Goal: Transaction & Acquisition: Purchase product/service

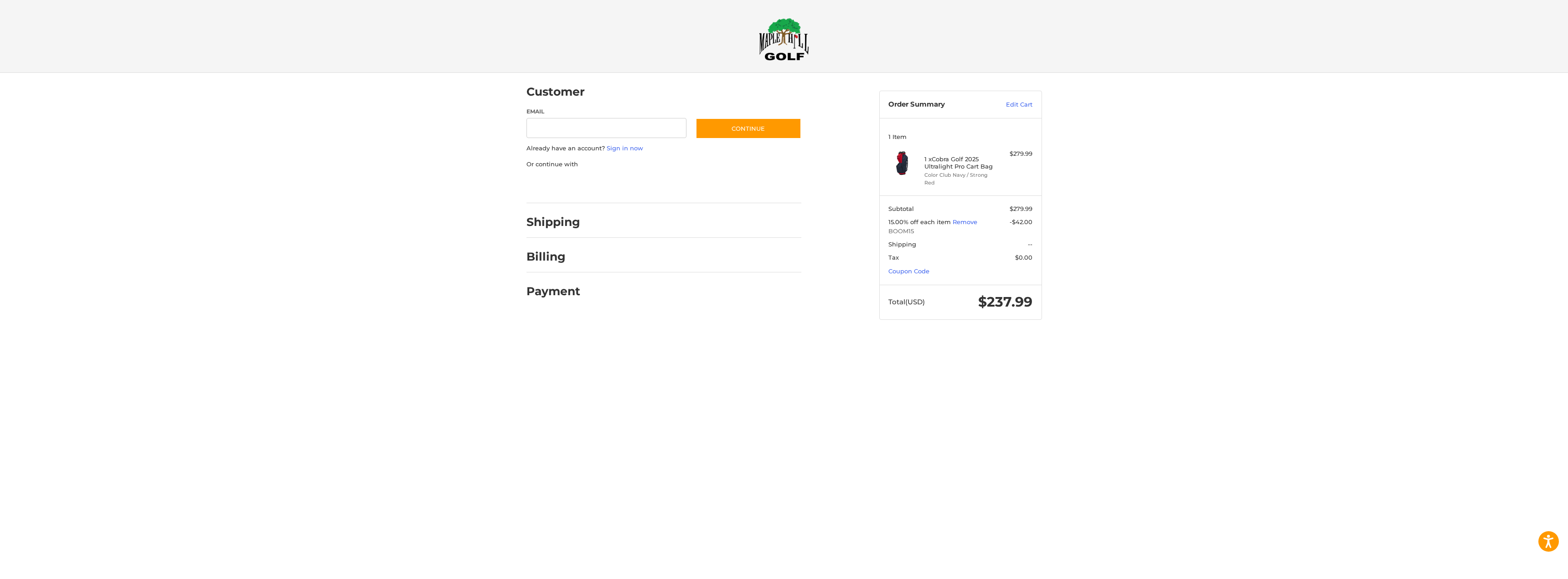
click at [0, 338] on div at bounding box center [0, 338] width 0 height 0
click at [601, 130] on input "Email" at bounding box center [607, 128] width 161 height 20
type input "**********"
click at [725, 130] on button "Continue" at bounding box center [748, 128] width 106 height 21
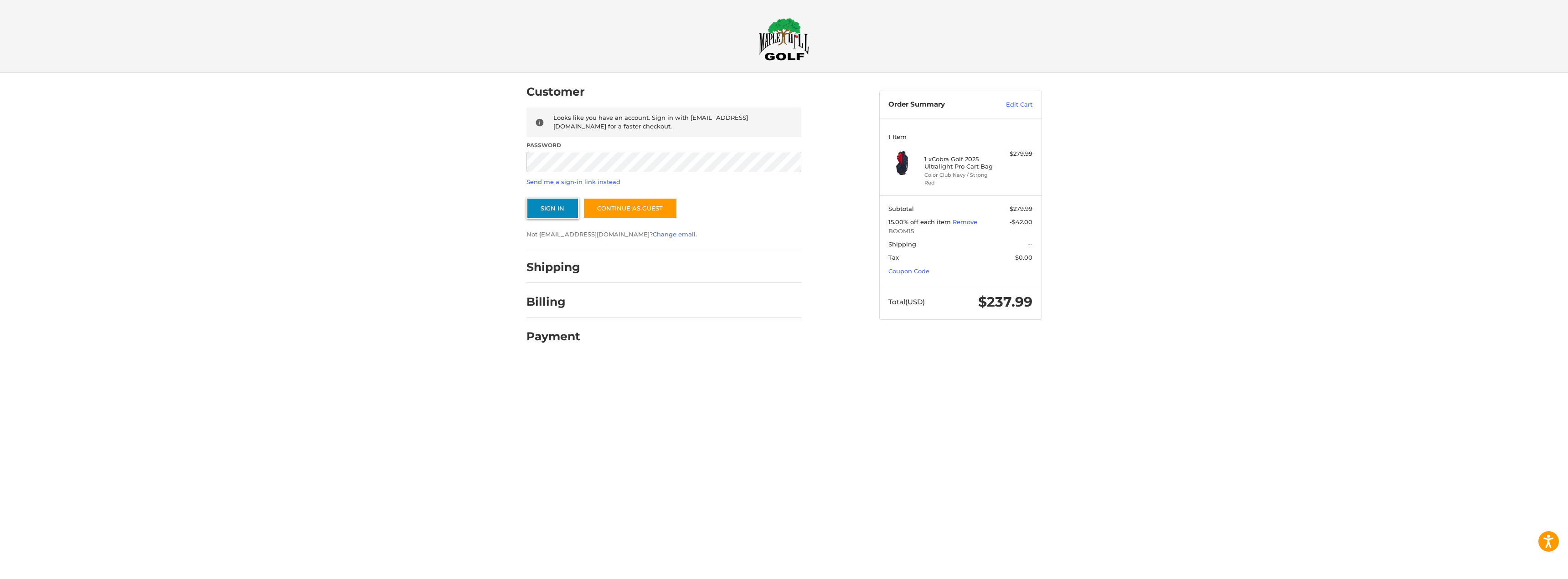
click at [556, 216] on button "Sign In" at bounding box center [552, 208] width 53 height 21
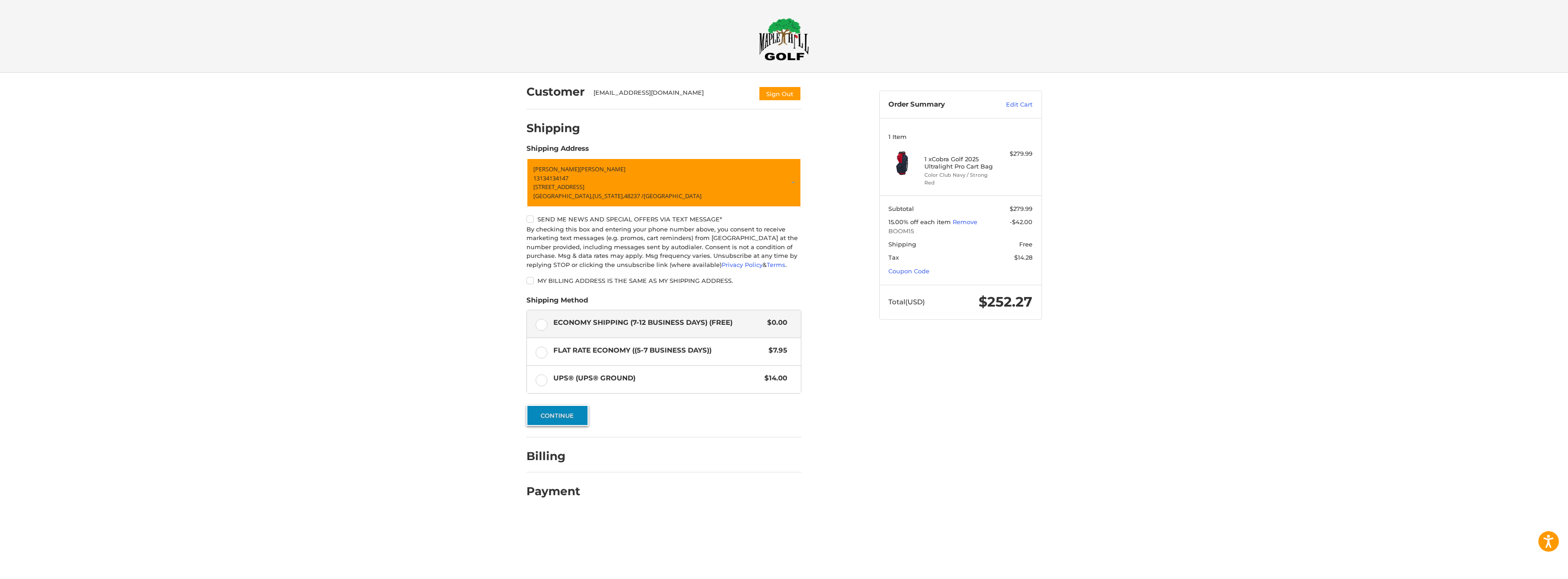
click at [561, 415] on button "Continue" at bounding box center [557, 415] width 62 height 21
